Goal: Task Accomplishment & Management: Use online tool/utility

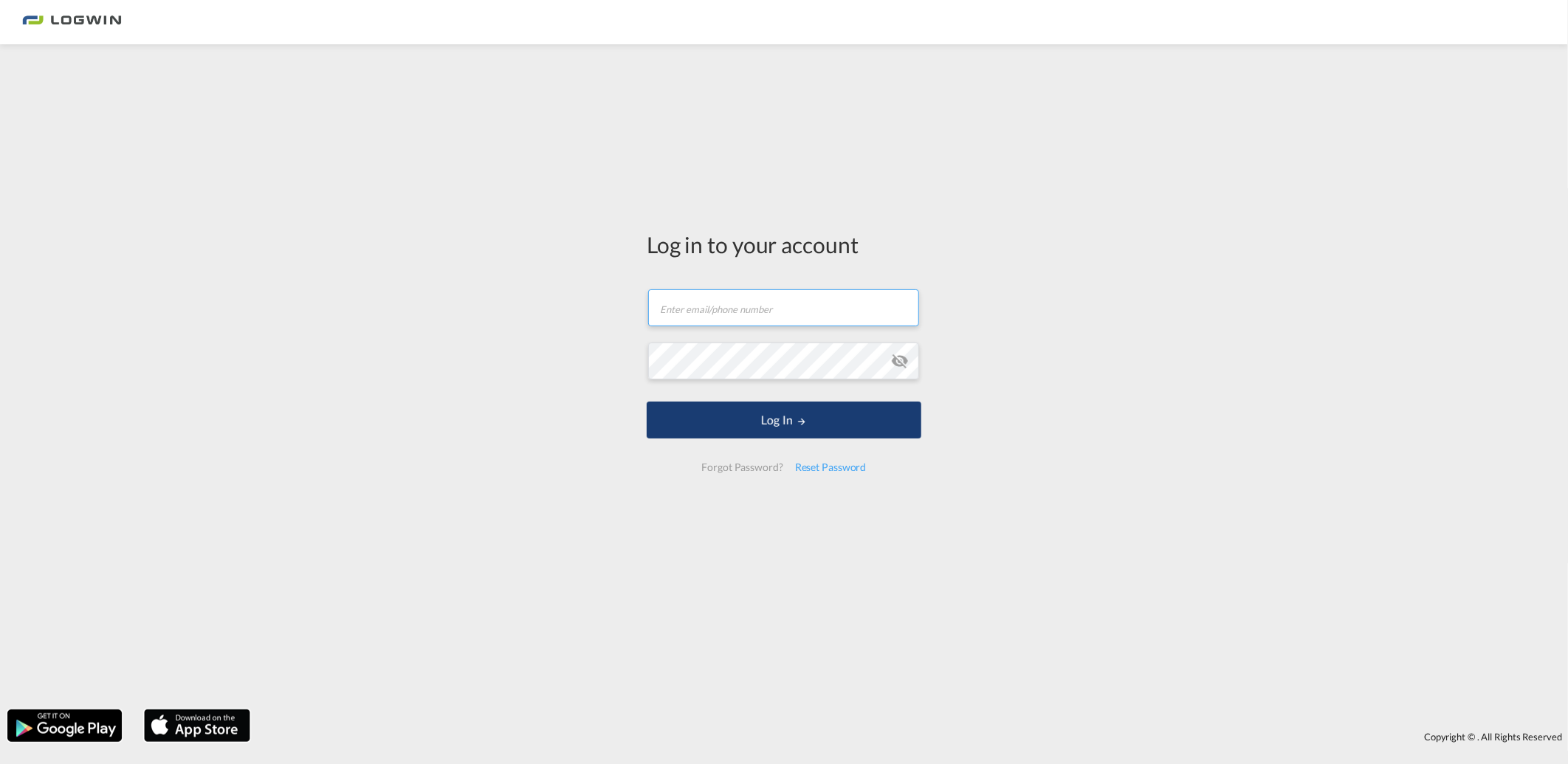
type input "[PERSON_NAME][EMAIL_ADDRESS][DOMAIN_NAME]"
click at [685, 439] on button "Log In" at bounding box center [784, 420] width 274 height 37
